Goal: Obtain resource: Obtain resource

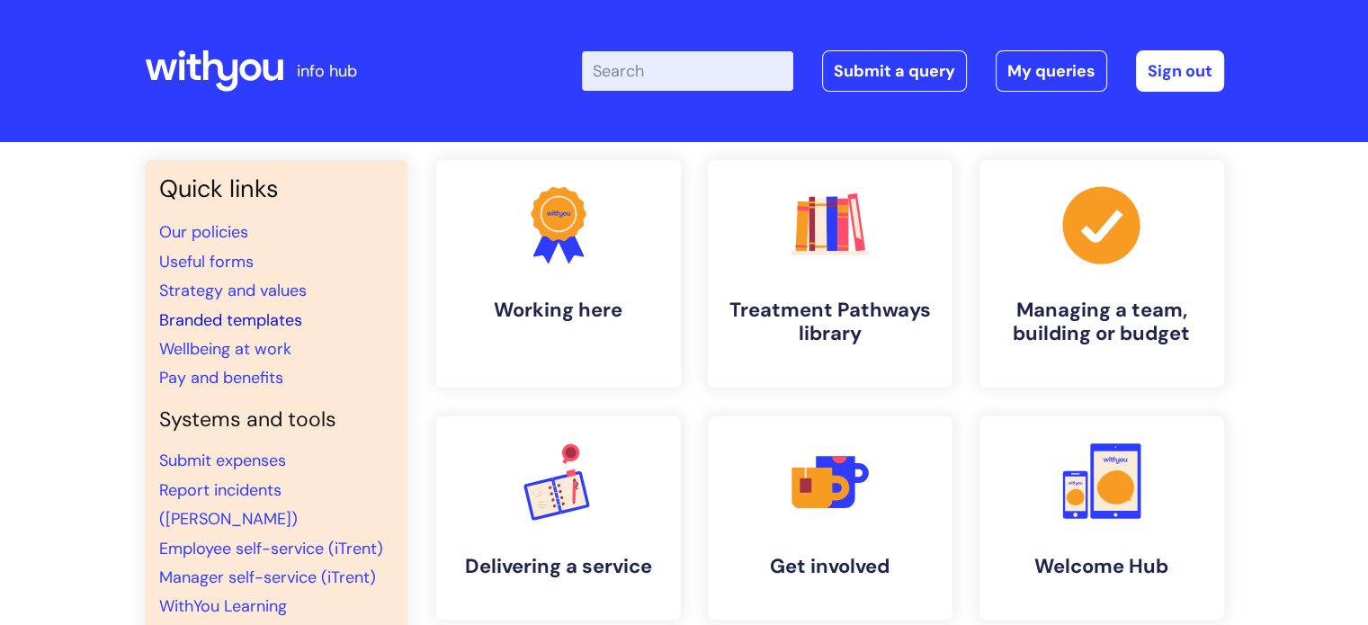
click at [272, 318] on link "Branded templates" at bounding box center [230, 320] width 143 height 22
click at [631, 67] on input "Enter your search term here..." at bounding box center [687, 71] width 211 height 40
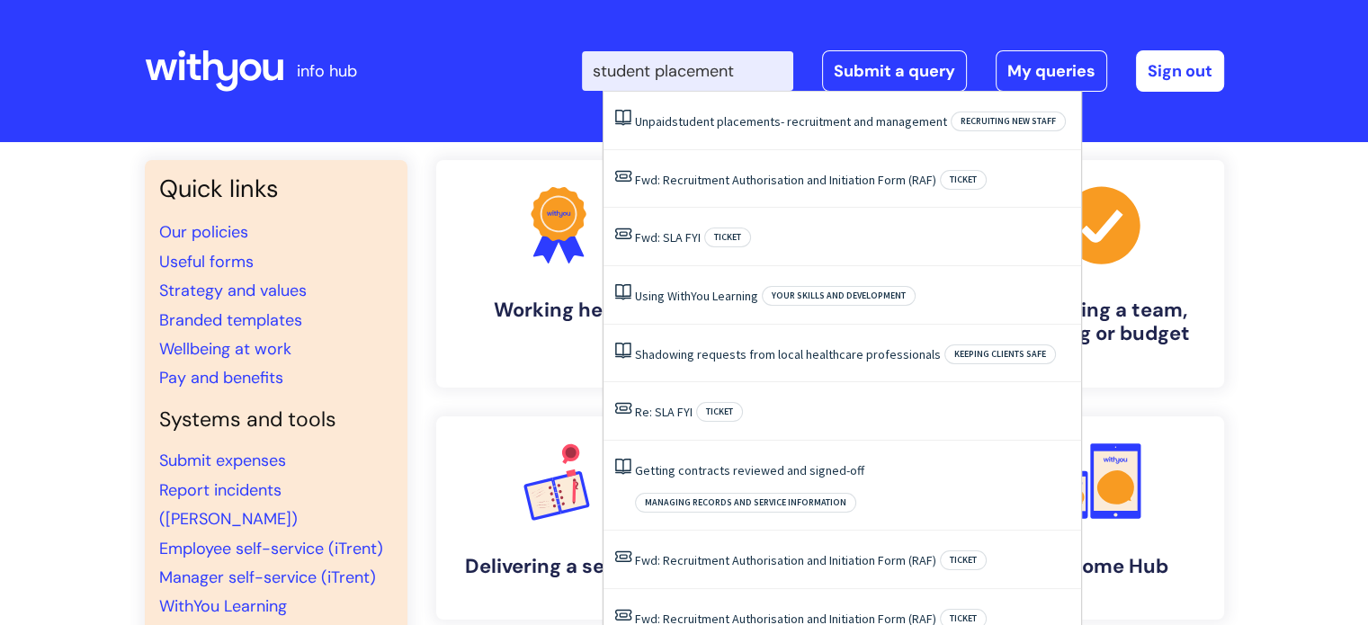
type input "student placements"
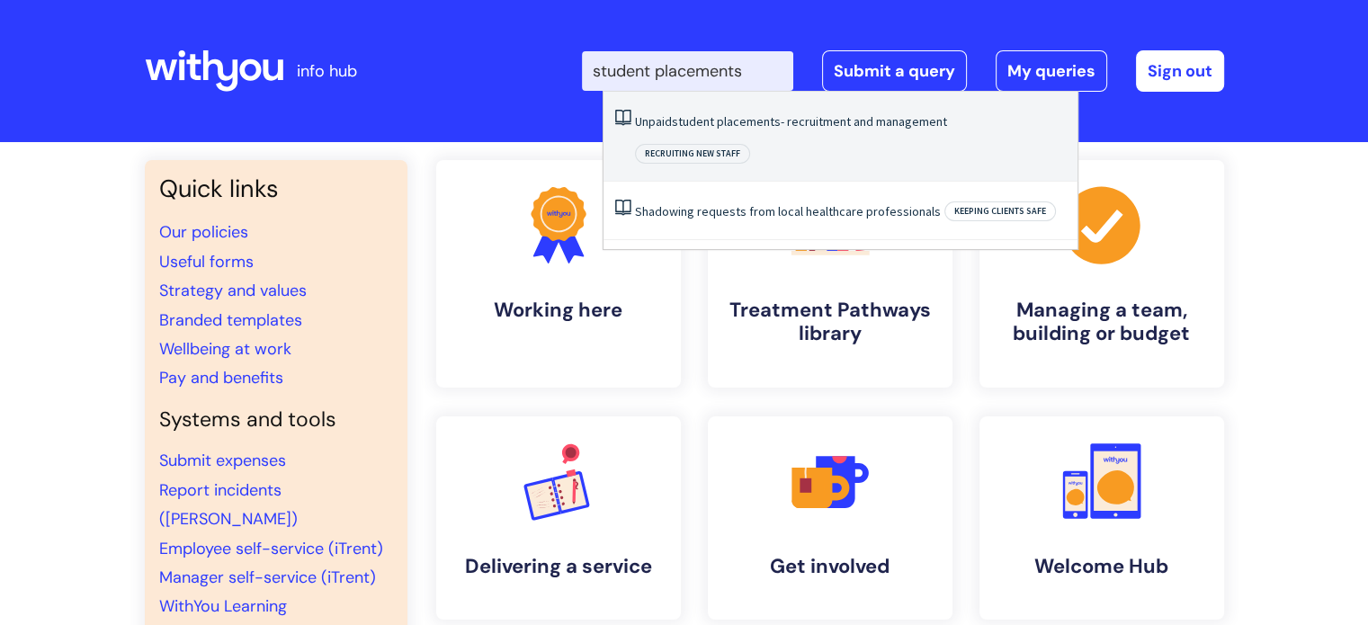
click at [679, 120] on span "student" at bounding box center [693, 121] width 42 height 16
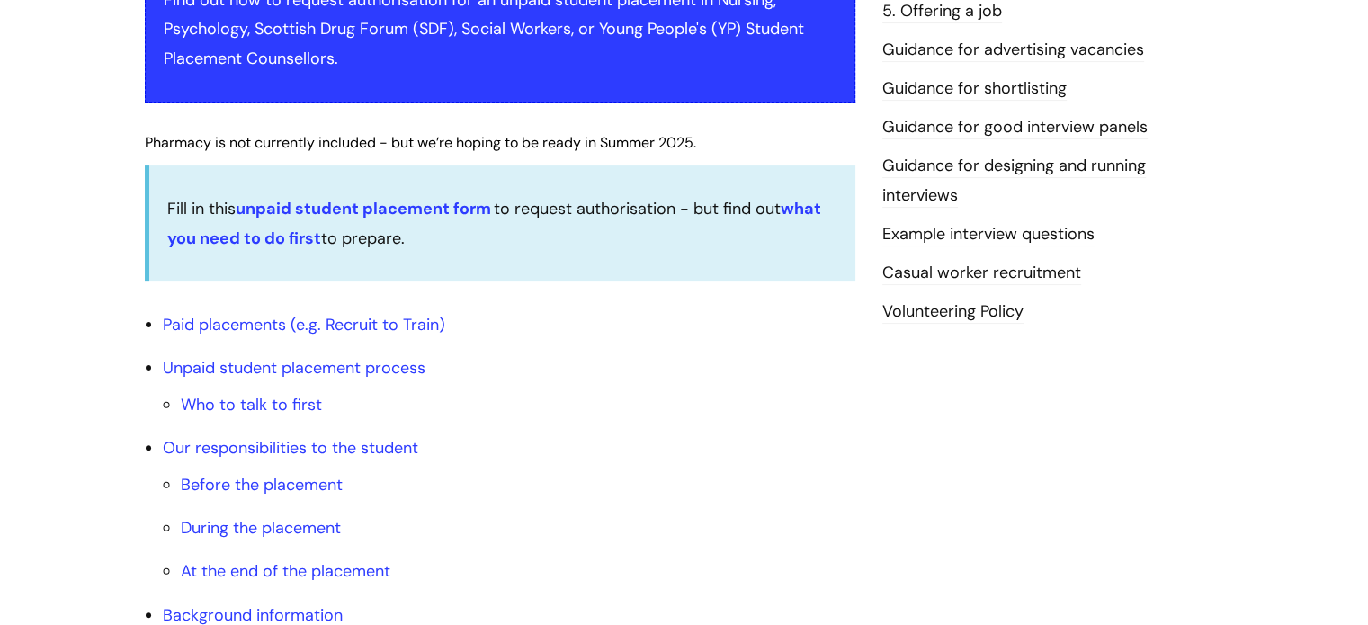
scroll to position [445, 0]
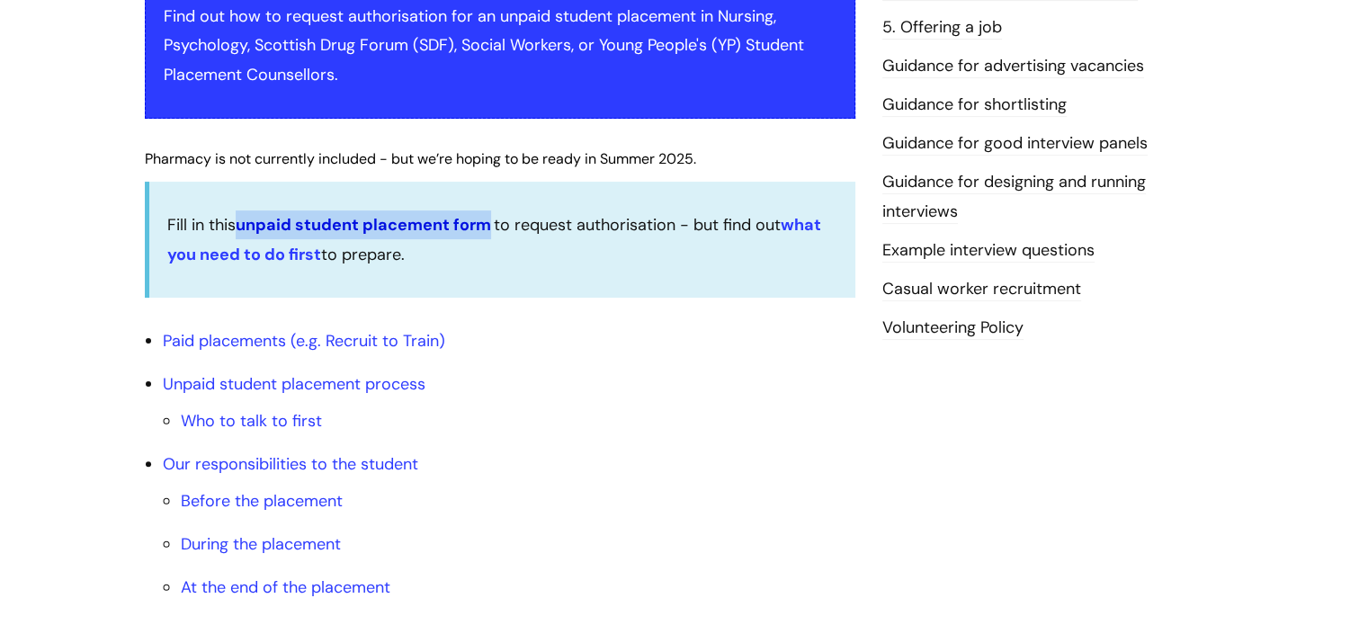
drag, startPoint x: 493, startPoint y: 222, endPoint x: 243, endPoint y: 230, distance: 250.2
click at [243, 230] on p "Fill in this unpaid student placement form to request authorisation - but find …" at bounding box center [502, 239] width 670 height 58
copy link "unpaid student placement form"
